Goal: Communication & Community: Participate in discussion

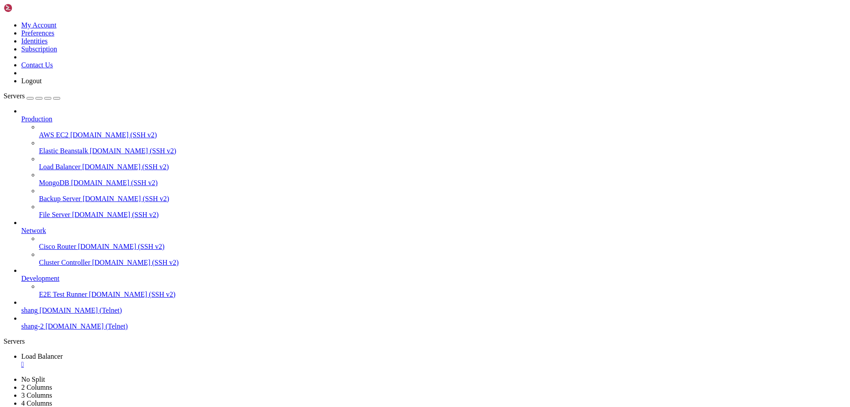
click at [38, 314] on span "shang" at bounding box center [29, 310] width 16 height 8
drag, startPoint x: 44, startPoint y: 878, endPoint x: 474, endPoint y: 941, distance: 434.8
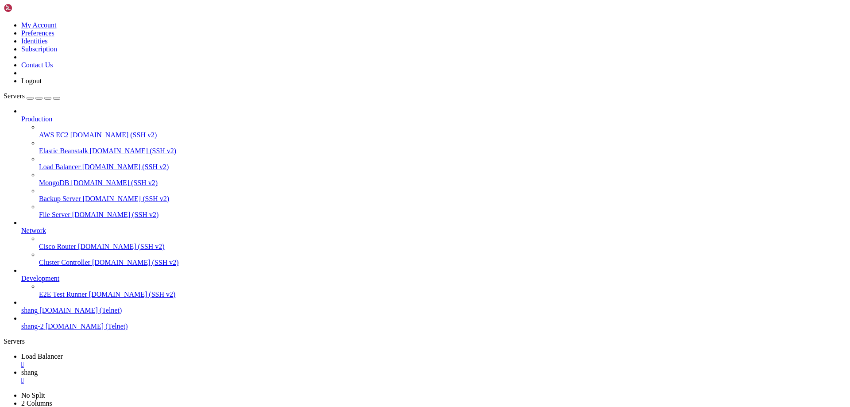
scroll to position [3890, 0]
drag, startPoint x: 39, startPoint y: 772, endPoint x: 117, endPoint y: 775, distance: 78.0
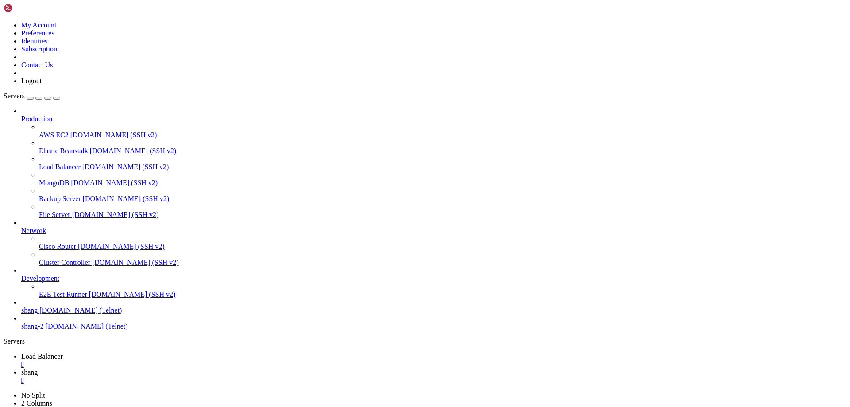
scroll to position [5007, 0]
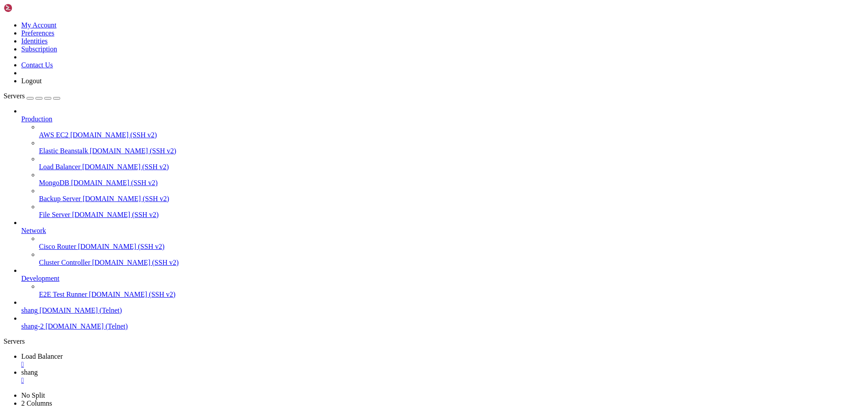
scroll to position [8706, 0]
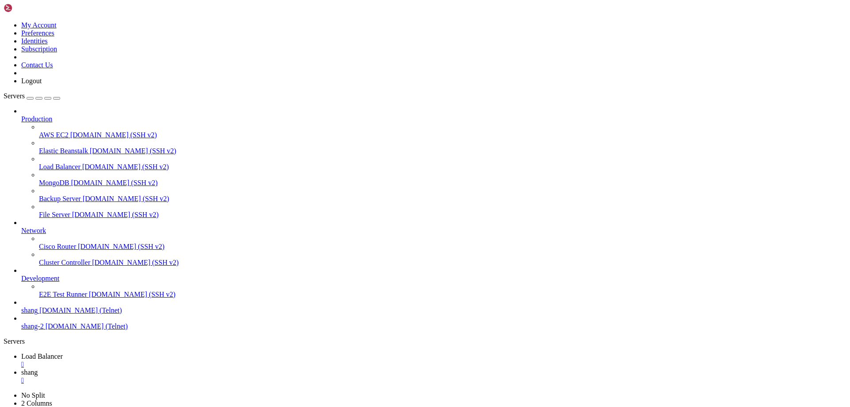
scroll to position [9543, 0]
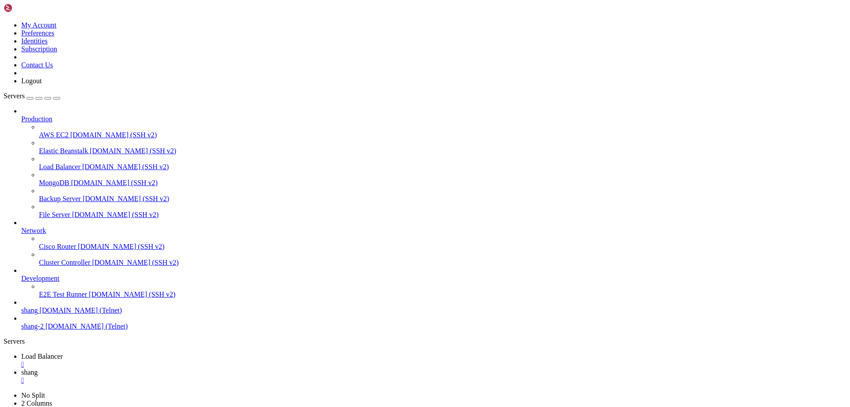
drag, startPoint x: 157, startPoint y: 883, endPoint x: 62, endPoint y: 885, distance: 95.2
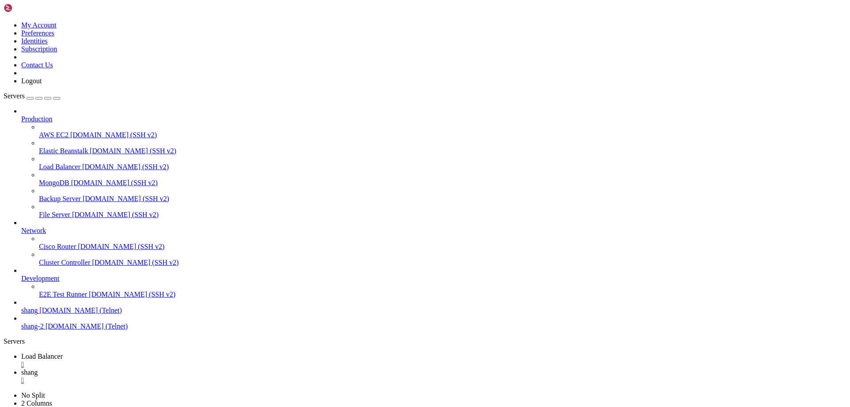
scroll to position [16340, 0]
drag, startPoint x: 30, startPoint y: 945, endPoint x: 204, endPoint y: 947, distance: 174.0
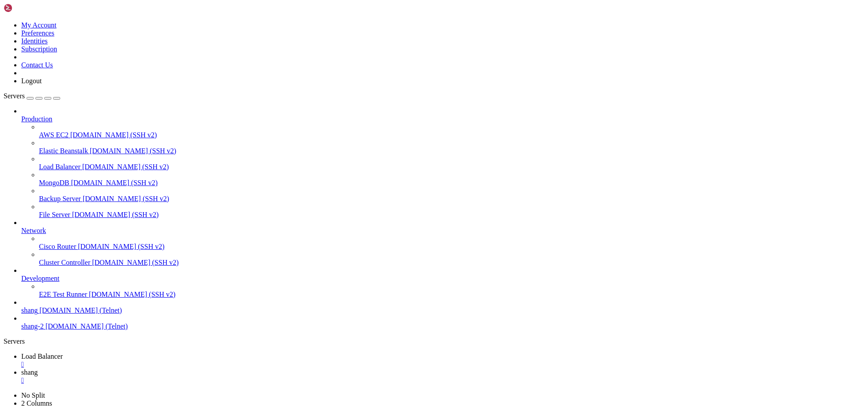
click at [151, 352] on link "Load Balancer " at bounding box center [433, 360] width 825 height 16
click at [210, 368] on link "shang " at bounding box center [433, 376] width 825 height 16
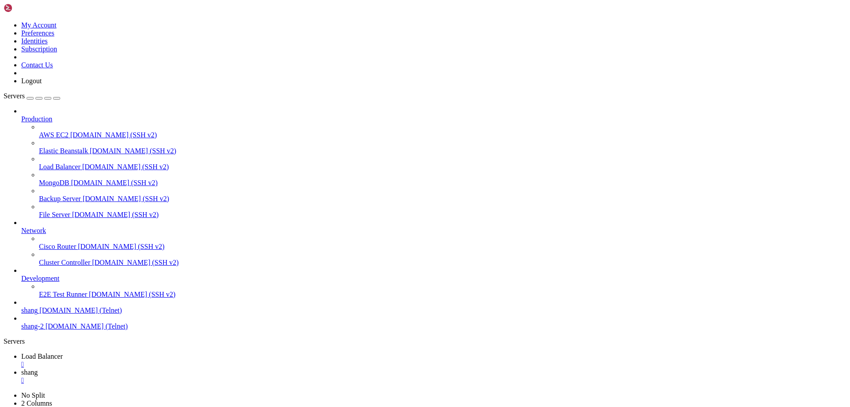
drag, startPoint x: 70, startPoint y: 959, endPoint x: 29, endPoint y: 961, distance: 40.3
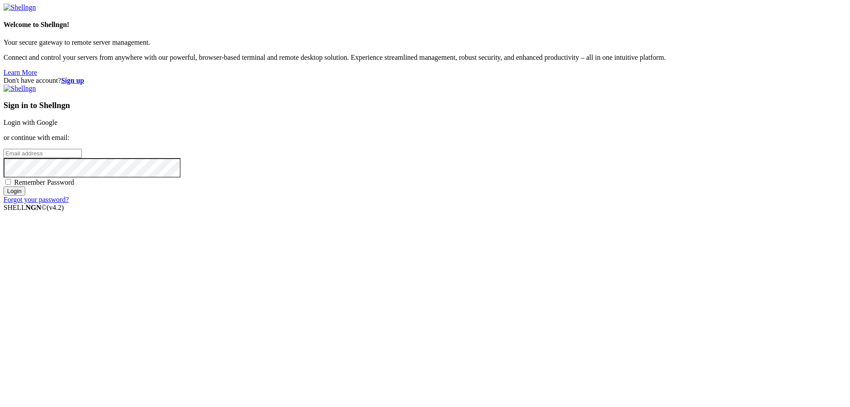
click at [501, 146] on div "Sign in to Shellngn Login with Google or continue with email: Remember Password…" at bounding box center [425, 144] width 843 height 119
click at [58, 126] on link "Login with Google" at bounding box center [31, 123] width 54 height 8
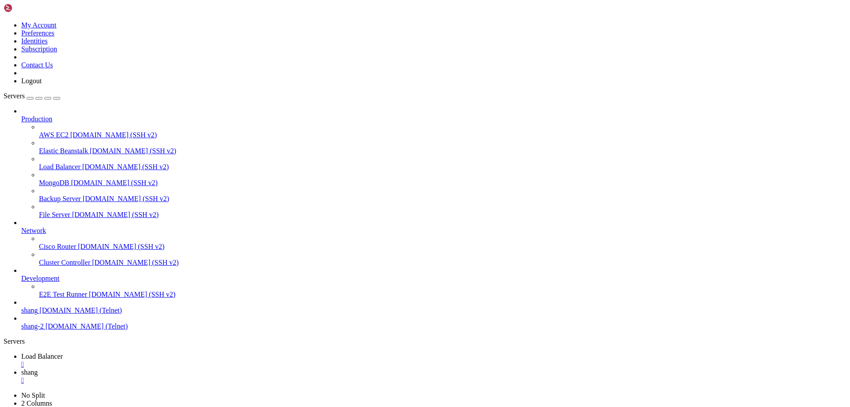
scroll to position [19889, 0]
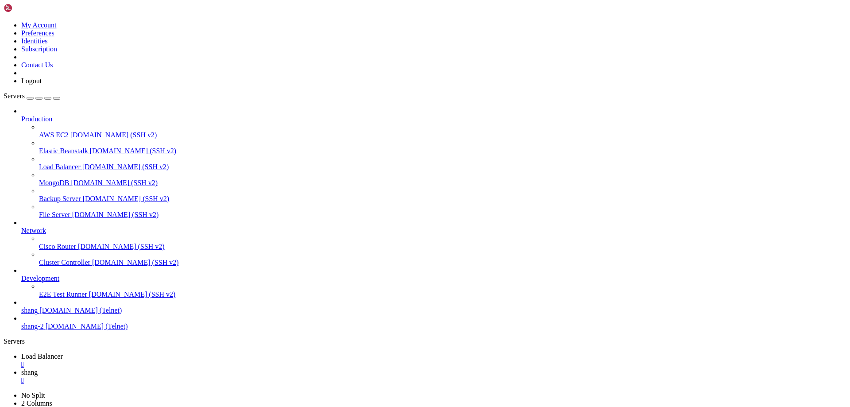
scroll to position [19975, 0]
click at [63, 352] on span "Load Balancer" at bounding box center [42, 356] width 42 height 8
click at [21, 368] on icon at bounding box center [21, 372] width 0 height 8
